Goal: Information Seeking & Learning: Learn about a topic

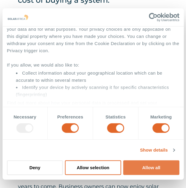
click at [147, 165] on button "Allow all" at bounding box center [152, 168] width 56 height 15
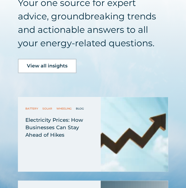
scroll to position [1041, 0]
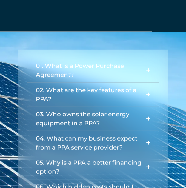
scroll to position [913, 0]
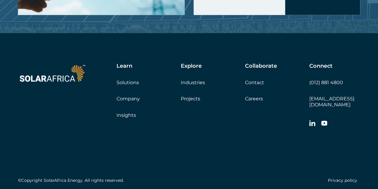
scroll to position [1291, 0]
